Goal: Task Accomplishment & Management: Complete application form

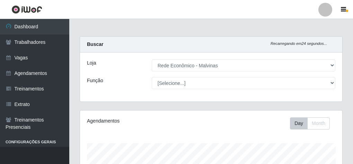
select select "194"
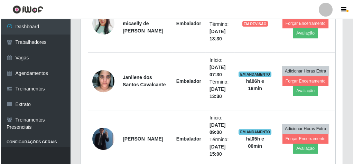
scroll to position [281, 0]
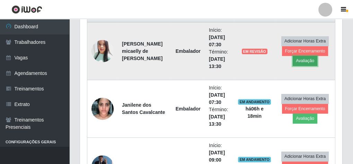
click at [308, 57] on button "Avaliação" at bounding box center [304, 61] width 25 height 10
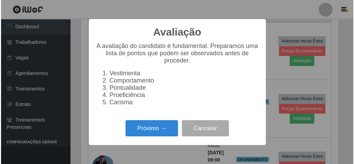
scroll to position [143, 259]
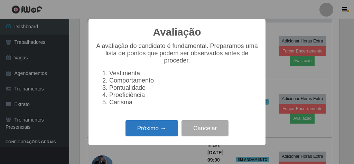
click at [172, 130] on button "Próximo →" at bounding box center [152, 128] width 53 height 16
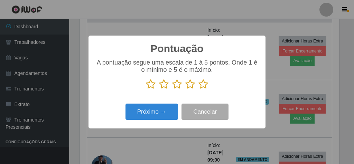
click at [202, 83] on icon at bounding box center [204, 84] width 10 height 10
click at [199, 90] on input "radio" at bounding box center [199, 90] width 0 height 0
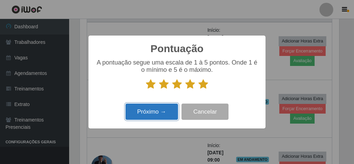
click at [168, 111] on button "Próximo →" at bounding box center [152, 112] width 53 height 16
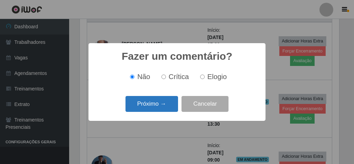
click at [159, 102] on button "Próximo →" at bounding box center [152, 104] width 53 height 16
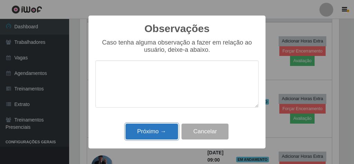
click at [170, 130] on button "Próximo →" at bounding box center [152, 132] width 53 height 16
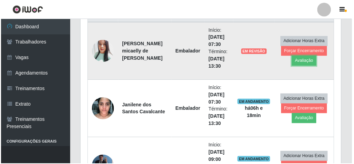
scroll to position [143, 262]
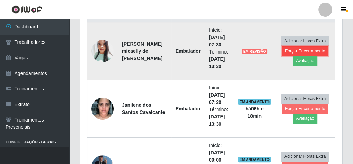
click at [305, 47] on button "Forçar Encerramento" at bounding box center [305, 51] width 46 height 10
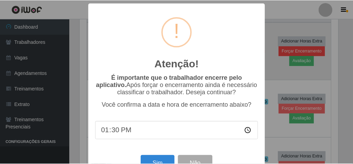
scroll to position [143, 259]
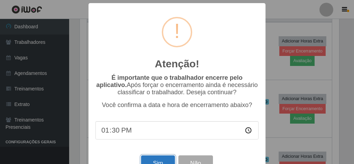
click at [145, 162] on button "Sim" at bounding box center [158, 164] width 34 height 16
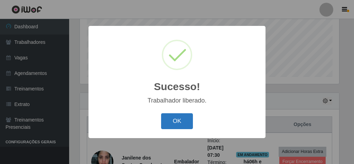
click at [182, 126] on button "OK" at bounding box center [177, 121] width 32 height 16
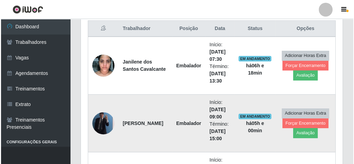
scroll to position [281, 0]
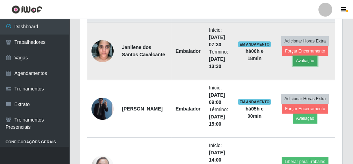
click at [301, 58] on button "Avaliação" at bounding box center [304, 61] width 25 height 10
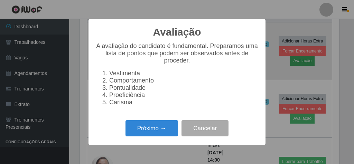
scroll to position [143, 259]
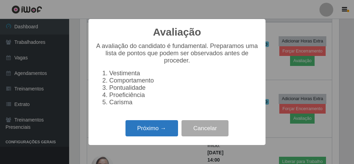
click at [173, 132] on button "Próximo →" at bounding box center [152, 128] width 53 height 16
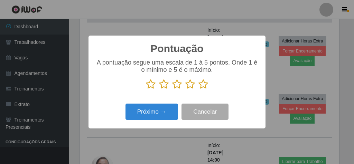
click at [205, 86] on icon at bounding box center [204, 84] width 10 height 10
click at [199, 90] on input "radio" at bounding box center [199, 90] width 0 height 0
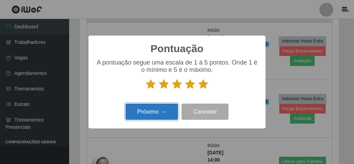
click at [166, 112] on button "Próximo →" at bounding box center [152, 112] width 53 height 16
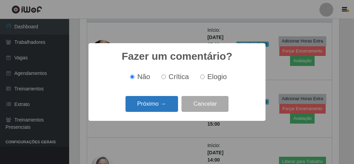
click at [166, 106] on button "Próximo →" at bounding box center [152, 104] width 53 height 16
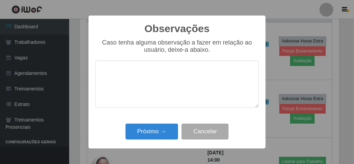
click at [174, 123] on div "Próximo → Cancelar" at bounding box center [176, 132] width 163 height 20
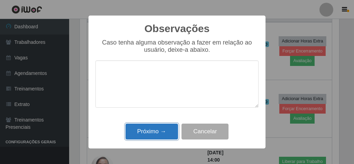
click at [171, 127] on button "Próximo →" at bounding box center [152, 132] width 53 height 16
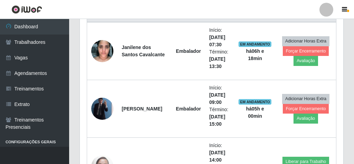
scroll to position [143, 262]
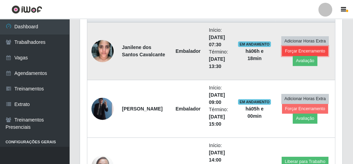
click at [286, 48] on button "Forçar Encerramento" at bounding box center [305, 51] width 46 height 10
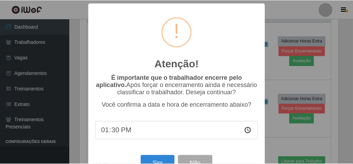
scroll to position [143, 259]
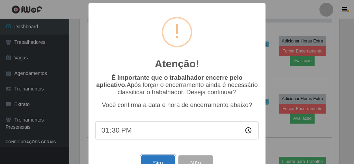
click at [168, 162] on button "Sim" at bounding box center [158, 164] width 34 height 16
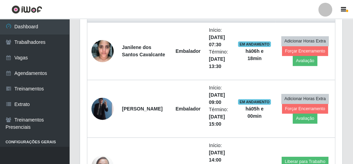
scroll to position [0, 0]
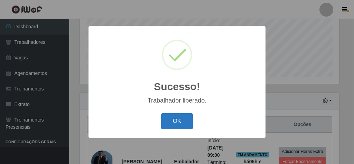
click at [180, 120] on button "OK" at bounding box center [177, 121] width 32 height 16
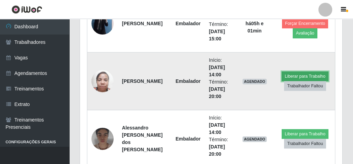
click at [287, 72] on button "Liberar para Trabalho" at bounding box center [304, 77] width 47 height 10
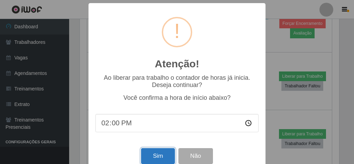
click at [154, 159] on button "Sim" at bounding box center [158, 156] width 34 height 16
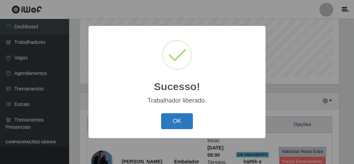
click at [189, 121] on button "OK" at bounding box center [177, 121] width 32 height 16
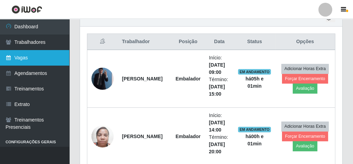
click at [44, 52] on link "Vagas" at bounding box center [34, 58] width 69 height 16
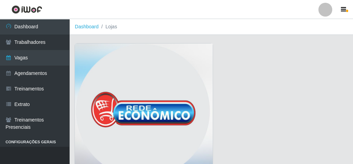
click at [111, 66] on img at bounding box center [144, 113] width 138 height 138
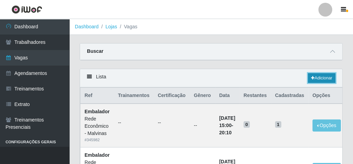
click at [319, 78] on link "Adicionar" at bounding box center [321, 78] width 27 height 10
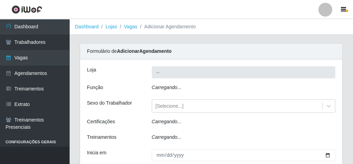
type input "Rede Econômico - Malvinas"
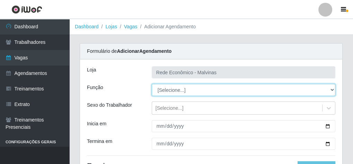
click at [172, 94] on select "[Selecione...] Embalador Embalador + Embalador ++ Operador de Caixa Operador de…" at bounding box center [243, 90] width 183 height 12
select select "1"
click at [152, 84] on select "[Selecione...] Embalador Embalador + Embalador ++ Operador de Caixa Operador de…" at bounding box center [243, 90] width 183 height 12
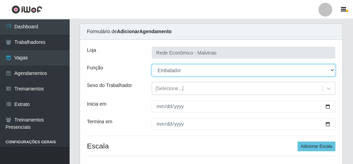
scroll to position [55, 0]
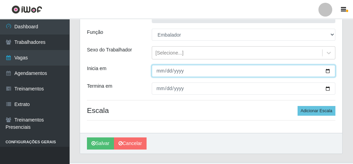
click at [158, 71] on input "Inicia em" at bounding box center [243, 71] width 183 height 12
type input "[DATE]"
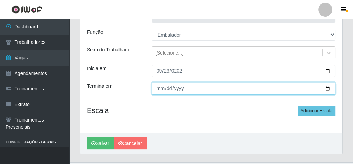
click at [159, 90] on input "Termina em" at bounding box center [243, 89] width 183 height 12
type input "[DATE]"
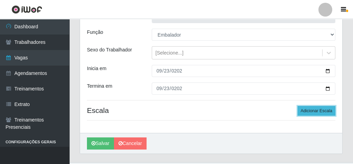
click at [318, 108] on button "Adicionar Escala" at bounding box center [316, 111] width 38 height 10
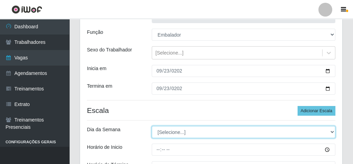
click at [165, 135] on select "[Selecione...] Segunda Terça Quarta Quinta Sexta Sábado Domingo" at bounding box center [243, 132] width 183 height 12
select select "2"
click at [152, 126] on select "[Selecione...] Segunda Terça Quarta Quinta Sexta Sábado Domingo" at bounding box center [243, 132] width 183 height 12
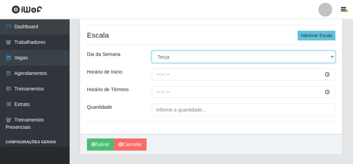
scroll to position [138, 0]
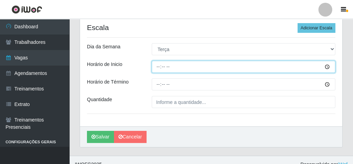
click at [157, 68] on input "Horário de Inicio" at bounding box center [243, 67] width 183 height 12
type input "07:30"
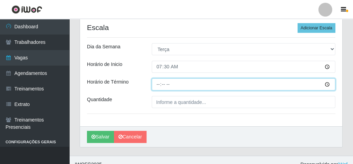
click at [155, 84] on input "Horário de Término" at bounding box center [243, 85] width 183 height 12
type input "13:30"
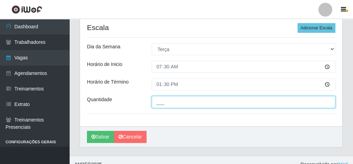
click at [161, 101] on input "___" at bounding box center [243, 102] width 183 height 12
type input "2__"
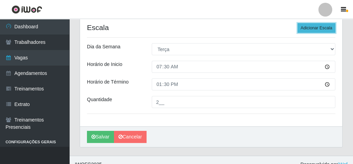
click at [317, 25] on button "Adicionar Escala" at bounding box center [316, 28] width 38 height 10
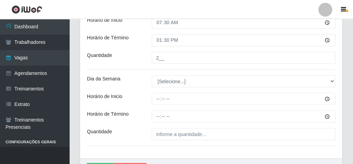
scroll to position [194, 0]
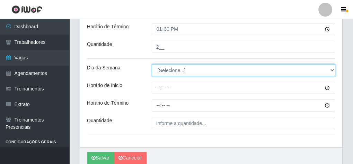
click at [190, 74] on select "[Selecione...] Segunda Terça Quarta Quinta Sexta Sábado Domingo" at bounding box center [243, 70] width 183 height 12
select select "2"
click at [152, 64] on select "[Selecione...] Segunda Terça Quarta Quinta Sexta Sábado Domingo" at bounding box center [243, 70] width 183 height 12
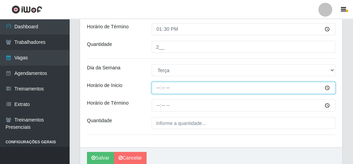
click at [158, 87] on input "Horário de Inicio" at bounding box center [243, 88] width 183 height 12
type input "09:00"
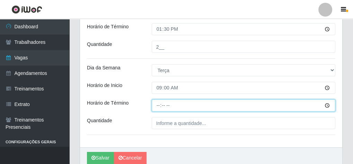
click at [156, 107] on input "Horário de Término" at bounding box center [243, 106] width 183 height 12
type input "15:00"
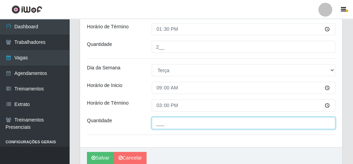
click at [157, 120] on input "___" at bounding box center [243, 123] width 183 height 12
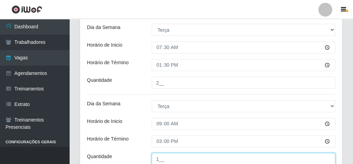
scroll to position [83, 0]
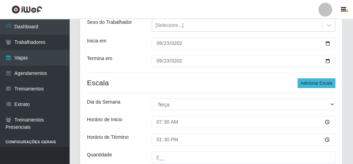
type input "1__"
click at [312, 82] on button "Adicionar Escala" at bounding box center [316, 84] width 38 height 10
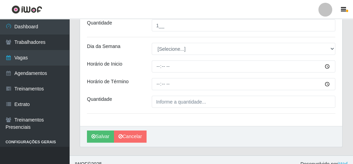
scroll to position [299, 0]
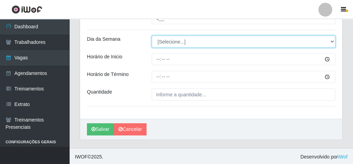
click at [172, 40] on select "[Selecione...] Segunda Terça Quarta Quinta Sexta Sábado Domingo" at bounding box center [243, 42] width 183 height 12
select select "2"
click at [152, 36] on select "[Selecione...] Segunda Terça Quarta Quinta Sexta Sábado Domingo" at bounding box center [243, 42] width 183 height 12
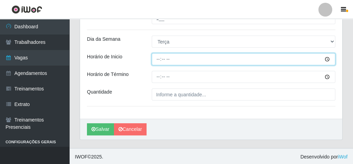
click at [158, 56] on input "Horário de Inicio" at bounding box center [243, 59] width 183 height 12
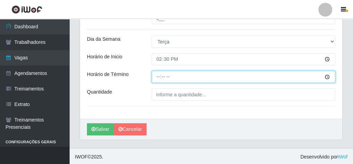
click at [155, 76] on input "Horário de Término" at bounding box center [243, 77] width 183 height 12
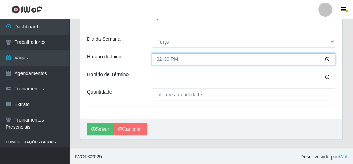
click at [165, 60] on input "14:30" at bounding box center [243, 59] width 183 height 12
type input "14:00"
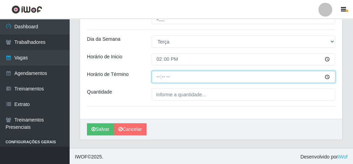
click at [158, 79] on input "Horário de Término" at bounding box center [243, 77] width 183 height 12
type input "20:00"
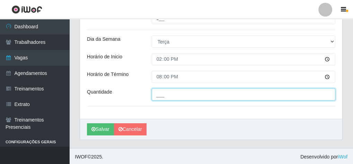
click at [163, 93] on input "___" at bounding box center [243, 95] width 183 height 12
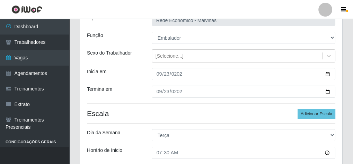
scroll to position [50, 0]
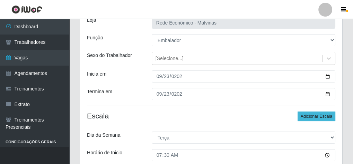
type input "2__"
click at [307, 113] on button "Adicionar Escala" at bounding box center [316, 117] width 38 height 10
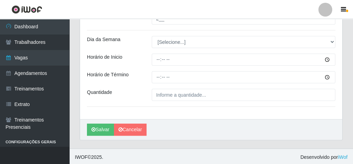
scroll to position [375, 0]
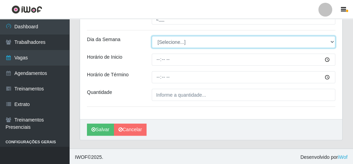
click at [171, 42] on select "[Selecione...] Segunda Terça Quarta Quinta Sexta Sábado Domingo" at bounding box center [243, 42] width 183 height 12
select select "2"
click at [152, 36] on select "[Selecione...] Segunda Terça Quarta Quinta Sexta Sábado Domingo" at bounding box center [243, 42] width 183 height 12
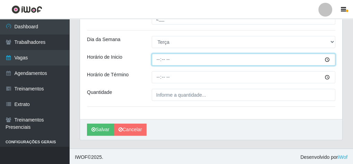
click at [156, 58] on input "Horário de Inicio" at bounding box center [243, 60] width 183 height 12
type input "16:00"
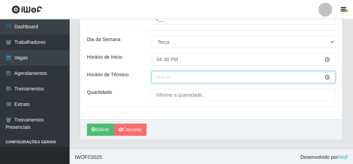
click at [159, 74] on input "Horário de Término" at bounding box center [243, 77] width 183 height 12
type input "20:10"
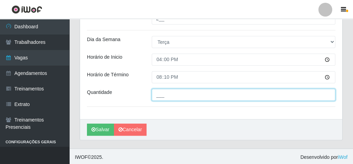
click at [159, 89] on input "___" at bounding box center [243, 95] width 183 height 12
type input "1__"
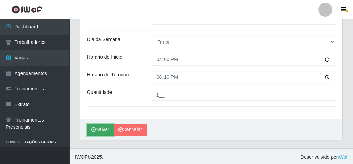
click at [102, 124] on button "Salvar" at bounding box center [100, 130] width 27 height 12
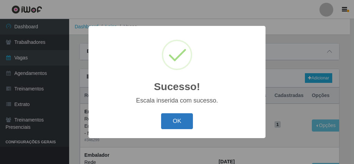
click at [177, 121] on button "OK" at bounding box center [177, 121] width 32 height 16
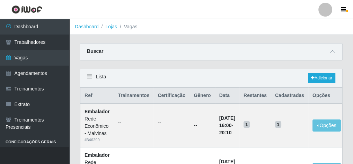
click at [39, 17] on link at bounding box center [27, 9] width 54 height 19
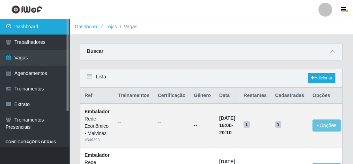
click at [39, 20] on link "Dashboard" at bounding box center [34, 27] width 69 height 16
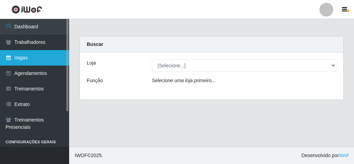
click at [49, 58] on link "Vagas" at bounding box center [34, 58] width 69 height 16
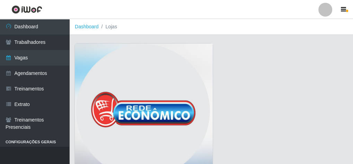
click at [111, 78] on img at bounding box center [144, 113] width 138 height 138
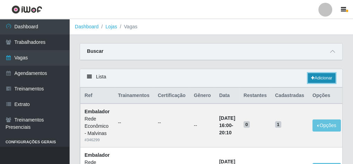
click at [309, 76] on link "Adicionar" at bounding box center [321, 78] width 27 height 10
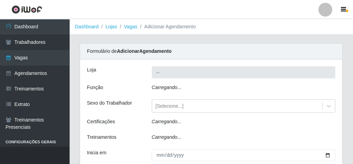
type input "Rede Econômico - Malvinas"
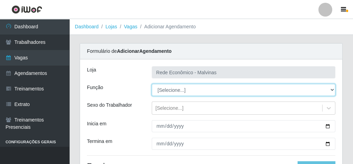
click at [177, 87] on select "[Selecione...] Embalador Embalador + Embalador ++ Operador de Caixa Operador de…" at bounding box center [243, 90] width 183 height 12
select select "1"
click at [152, 84] on select "[Selecione...] Embalador Embalador + Embalador ++ Operador de Caixa Operador de…" at bounding box center [243, 90] width 183 height 12
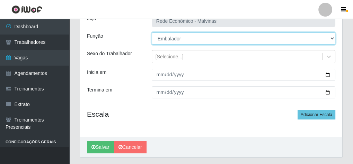
scroll to position [55, 0]
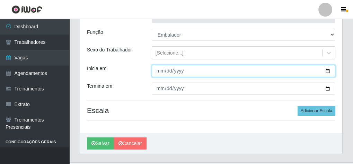
click at [160, 65] on input "Inicia em" at bounding box center [243, 71] width 183 height 12
click at [168, 68] on input "Inicia em" at bounding box center [243, 71] width 183 height 12
type input "[DATE]"
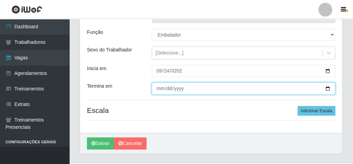
click at [156, 92] on input "Termina em" at bounding box center [243, 89] width 183 height 12
type input "[DATE]"
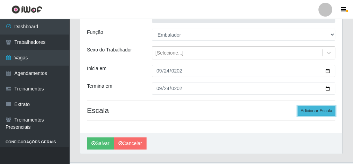
click at [320, 110] on button "Adicionar Escala" at bounding box center [316, 111] width 38 height 10
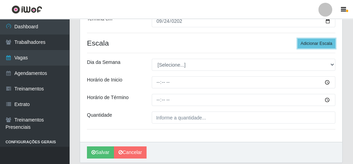
scroll to position [138, 0]
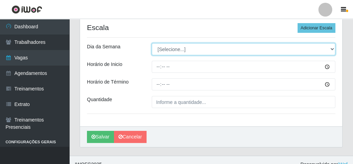
click at [159, 47] on select "[Selecione...] Segunda Terça Quarta Quinta Sexta Sábado Domingo" at bounding box center [243, 49] width 183 height 12
select select "3"
click at [152, 43] on select "[Selecione...] Segunda Terça Quarta Quinta Sexta Sábado Domingo" at bounding box center [243, 49] width 183 height 12
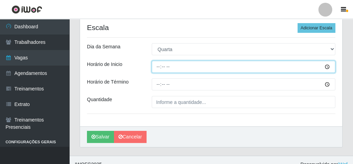
click at [157, 67] on input "Horário de Inicio" at bounding box center [243, 67] width 183 height 12
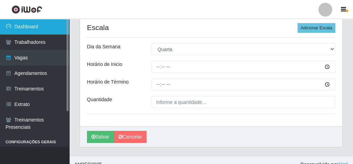
click at [47, 28] on link "Dashboard" at bounding box center [34, 27] width 69 height 16
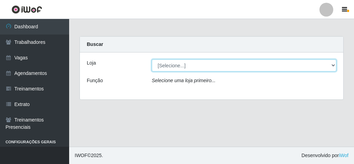
click at [181, 65] on select "[Selecione...] Rede Econômico - Malvinas Rede Econômico - Prata" at bounding box center [244, 65] width 185 height 12
select select "194"
click at [152, 59] on select "[Selecione...] Rede Econômico - Malvinas Rede Econômico - Prata" at bounding box center [244, 65] width 185 height 12
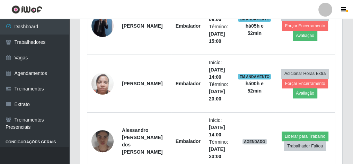
scroll to position [332, 0]
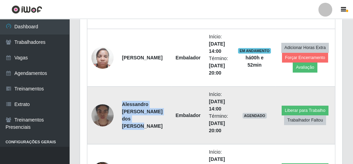
drag, startPoint x: 123, startPoint y: 104, endPoint x: 145, endPoint y: 127, distance: 31.3
click at [145, 127] on td "Alessandro [PERSON_NAME] dos [PERSON_NAME]" at bounding box center [145, 116] width 54 height 58
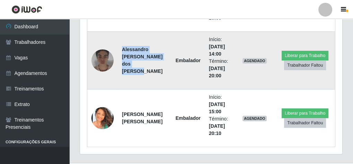
scroll to position [387, 0]
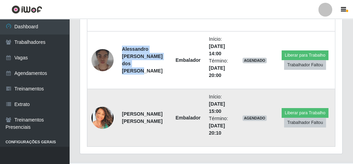
copy strong "Alessandro [PERSON_NAME] dos [PERSON_NAME]"
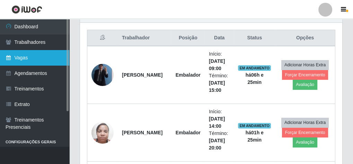
scroll to position [249, 0]
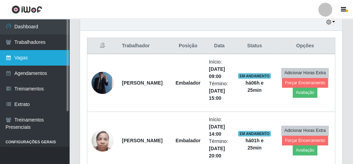
click at [40, 51] on link "Vagas" at bounding box center [34, 58] width 69 height 16
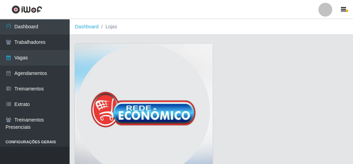
click at [113, 68] on img at bounding box center [144, 113] width 138 height 138
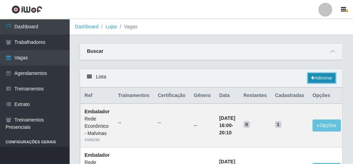
click at [327, 78] on link "Adicionar" at bounding box center [321, 78] width 27 height 10
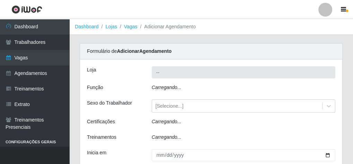
type input "Rede Econômico - Malvinas"
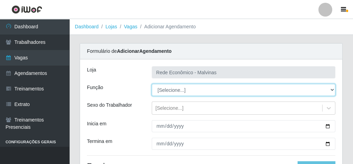
click at [171, 90] on select "[Selecione...] Embalador Embalador + Embalador ++ Operador de Caixa Operador de…" at bounding box center [243, 90] width 183 height 12
select select "1"
click at [152, 84] on select "[Selecione...] Embalador Embalador + Embalador ++ Operador de Caixa Operador de…" at bounding box center [243, 90] width 183 height 12
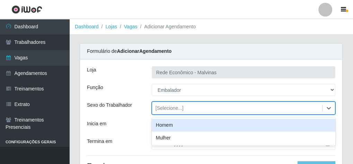
click at [152, 107] on div "[Selecione...]" at bounding box center [237, 108] width 170 height 11
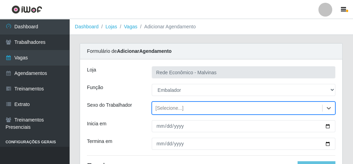
click at [153, 102] on div "[Selecione...]" at bounding box center [243, 108] width 183 height 13
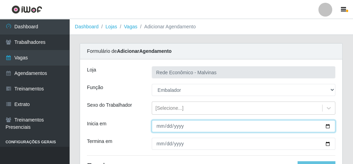
click at [157, 124] on input "Inicia em" at bounding box center [243, 126] width 183 height 12
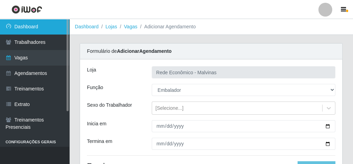
click at [45, 25] on link "Dashboard" at bounding box center [34, 27] width 69 height 16
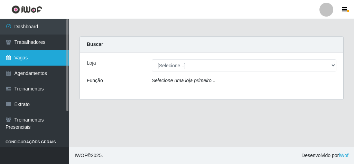
click at [34, 55] on link "Vagas" at bounding box center [34, 58] width 69 height 16
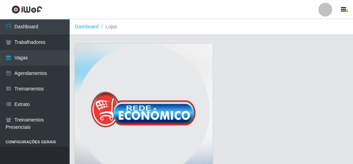
click at [116, 57] on img at bounding box center [144, 113] width 138 height 138
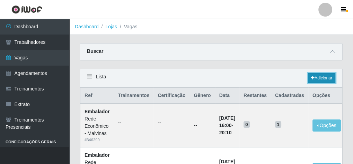
click at [313, 75] on link "Adicionar" at bounding box center [321, 78] width 27 height 10
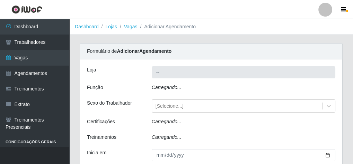
type input "Rede Econômico - Malvinas"
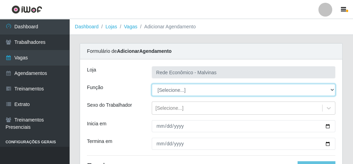
click at [167, 93] on select "[Selecione...] Embalador Embalador + Embalador ++ Operador de Caixa Operador de…" at bounding box center [243, 90] width 183 height 12
select select "1"
click at [152, 84] on select "[Selecione...] Embalador Embalador + Embalador ++ Operador de Caixa Operador de…" at bounding box center [243, 90] width 183 height 12
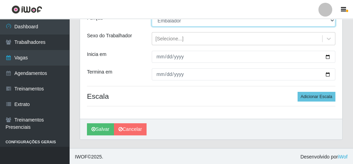
scroll to position [70, 0]
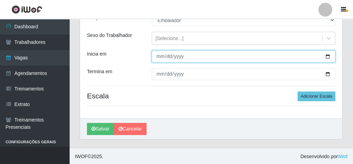
click at [156, 56] on input "Inicia em" at bounding box center [243, 57] width 183 height 12
type input "[DATE]"
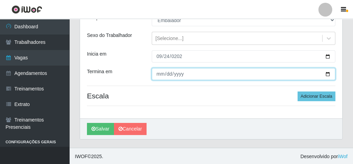
click at [157, 76] on input "Termina em" at bounding box center [243, 74] width 183 height 12
type input "[DATE]"
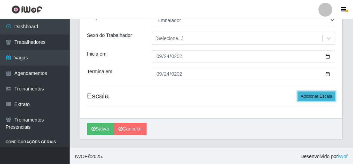
click at [325, 95] on button "Adicionar Escala" at bounding box center [316, 97] width 38 height 10
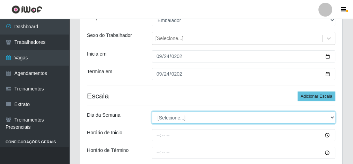
click at [175, 114] on select "[Selecione...] Segunda Terça Quarta Quinta Sexta Sábado Domingo" at bounding box center [243, 118] width 183 height 12
select select "3"
click at [152, 112] on select "[Selecione...] Segunda Terça Quarta Quinta Sexta Sábado Domingo" at bounding box center [243, 118] width 183 height 12
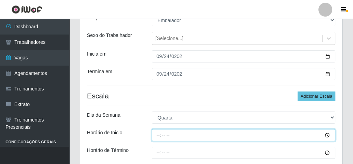
click at [159, 135] on input "Horário de Inicio" at bounding box center [243, 135] width 183 height 12
type input "07:30"
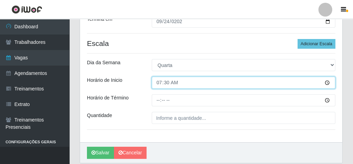
scroll to position [125, 0]
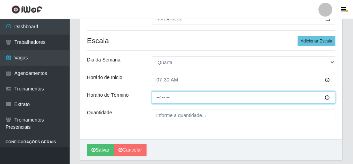
click at [156, 96] on input "Horário de Término" at bounding box center [243, 98] width 183 height 12
type input "13:30"
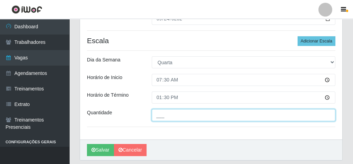
click at [161, 112] on input "___" at bounding box center [243, 115] width 183 height 12
type input "2__"
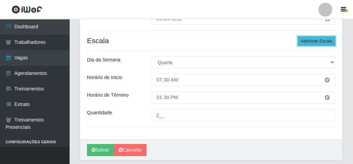
click at [320, 40] on button "Adicionar Escala" at bounding box center [316, 41] width 38 height 10
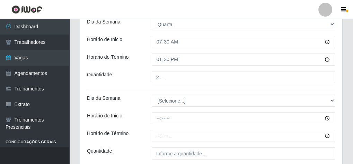
scroll to position [181, 0]
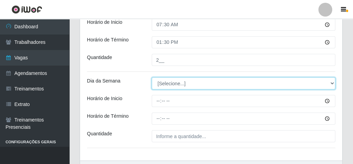
click at [168, 83] on select "[Selecione...] Segunda Terça Quarta Quinta Sexta Sábado Domingo" at bounding box center [243, 83] width 183 height 12
select select "3"
click at [152, 77] on select "[Selecione...] Segunda Terça Quarta Quinta Sexta Sábado Domingo" at bounding box center [243, 83] width 183 height 12
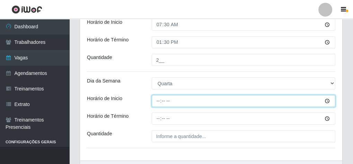
click at [160, 103] on input "Horário de Inicio" at bounding box center [243, 101] width 183 height 12
type input "09:00"
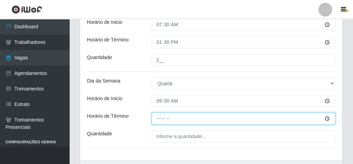
click at [157, 119] on input "Horário de Término" at bounding box center [243, 119] width 183 height 12
type input "15:00"
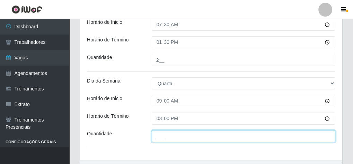
click at [157, 133] on input "___" at bounding box center [243, 136] width 183 height 12
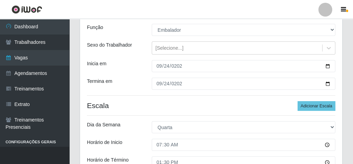
scroll to position [70, 0]
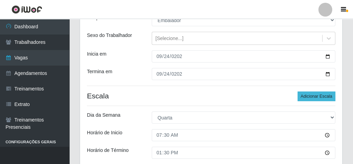
type input "1__"
click at [318, 97] on button "Adicionar Escala" at bounding box center [316, 97] width 38 height 10
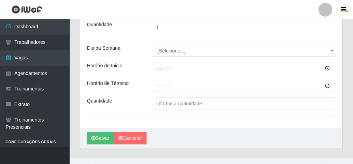
scroll to position [299, 0]
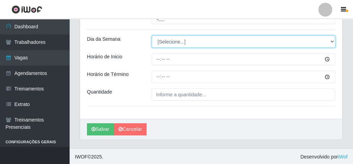
click at [170, 43] on select "[Selecione...] Segunda Terça Quarta Quinta Sexta Sábado Domingo" at bounding box center [243, 42] width 183 height 12
select select "3"
click at [152, 36] on select "[Selecione...] Segunda Terça Quarta Quinta Sexta Sábado Domingo" at bounding box center [243, 42] width 183 height 12
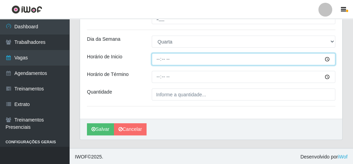
click at [159, 60] on input "Horário de Inicio" at bounding box center [243, 59] width 183 height 12
type input "14:00"
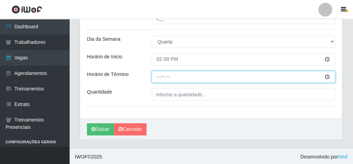
click at [157, 73] on input "Horário de Término" at bounding box center [243, 77] width 183 height 12
type input "20:00"
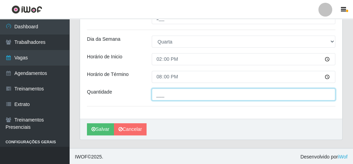
click at [157, 94] on input "___" at bounding box center [243, 95] width 183 height 12
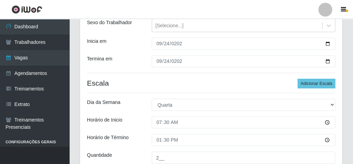
scroll to position [83, 0]
type input "2__"
click at [311, 81] on button "Adicionar Escala" at bounding box center [316, 84] width 38 height 10
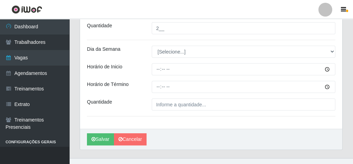
scroll to position [375, 0]
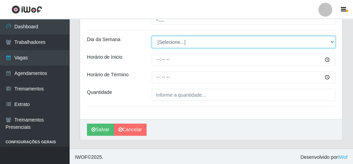
click at [174, 43] on select "[Selecione...] Segunda Terça Quarta Quinta Sexta Sábado Domingo" at bounding box center [243, 42] width 183 height 12
select select "3"
click at [152, 36] on select "[Selecione...] Segunda Terça Quarta Quinta Sexta Sábado Domingo" at bounding box center [243, 42] width 183 height 12
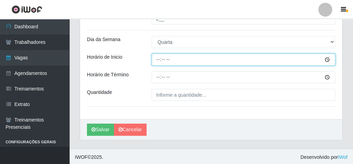
click at [155, 59] on input "Horário de Inicio" at bounding box center [243, 60] width 183 height 12
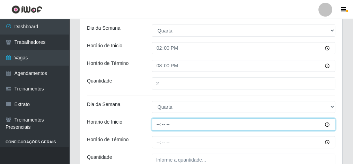
scroll to position [320, 0]
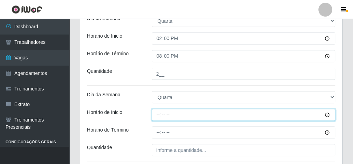
type input "16:00"
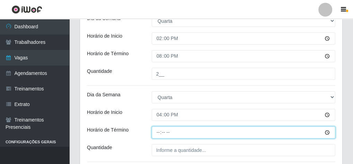
click at [156, 132] on input "Horário de Término" at bounding box center [243, 133] width 183 height 12
type input "20:10"
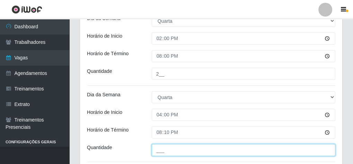
click at [173, 153] on input "___" at bounding box center [243, 150] width 183 height 12
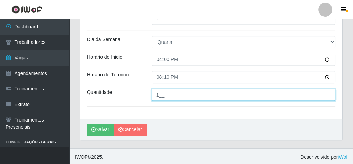
scroll to position [375, 0]
type input "1__"
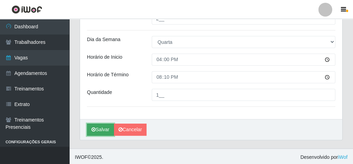
click at [107, 124] on button "Salvar" at bounding box center [100, 130] width 27 height 12
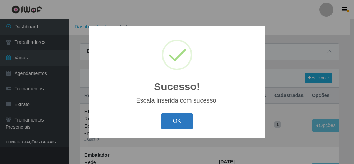
click at [171, 119] on button "OK" at bounding box center [177, 121] width 32 height 16
